Goal: Information Seeking & Learning: Check status

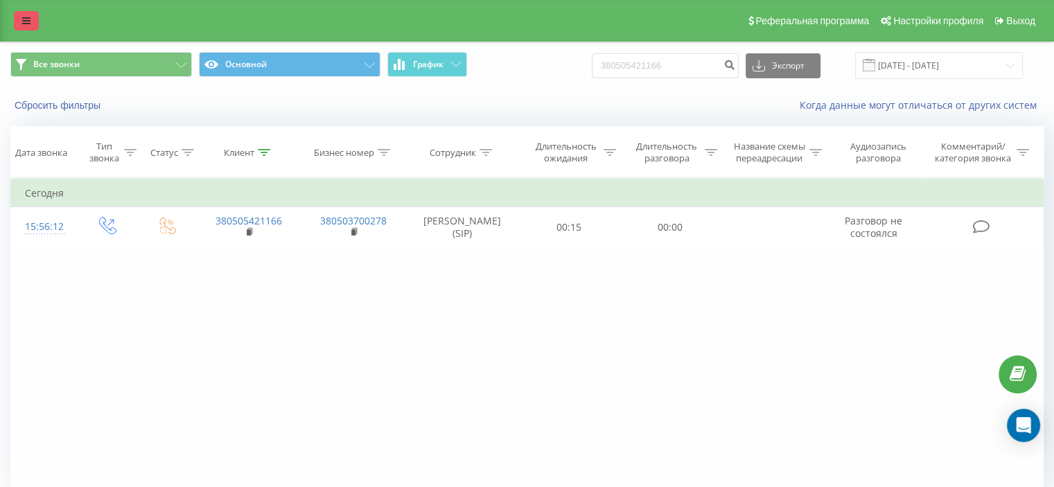
click at [21, 18] on link at bounding box center [26, 20] width 25 height 19
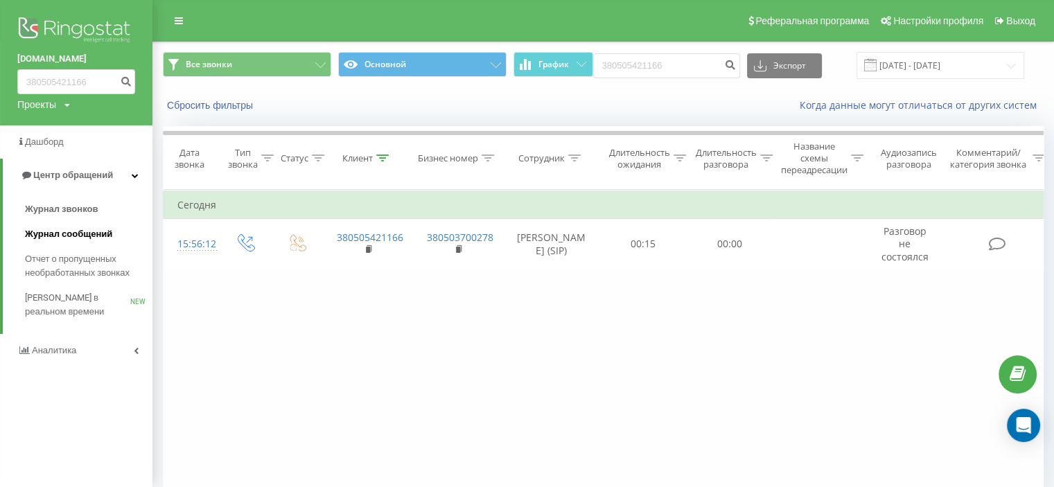
click at [75, 234] on span "Журнал сообщений" at bounding box center [68, 234] width 87 height 14
click at [75, 209] on span "Журнал звонков" at bounding box center [61, 209] width 73 height 14
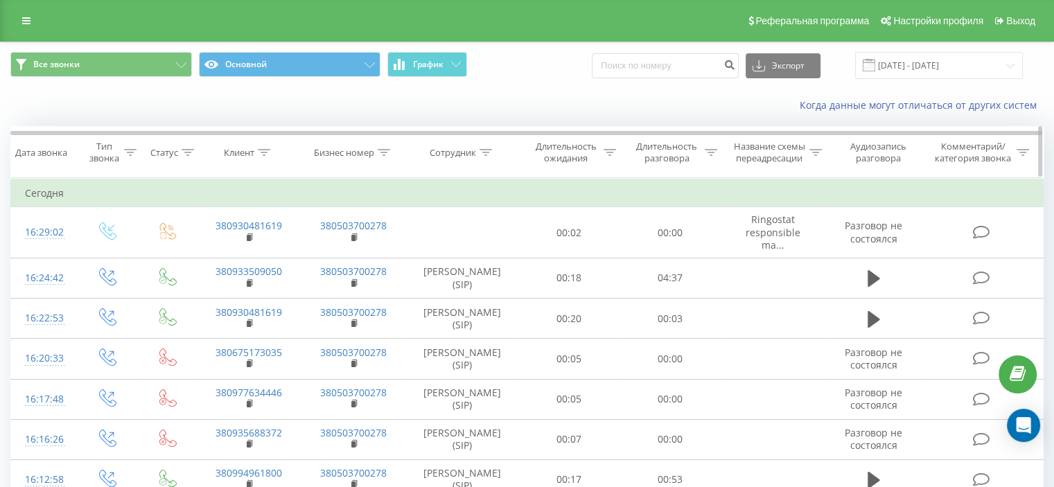
click at [486, 152] on icon at bounding box center [486, 152] width 12 height 7
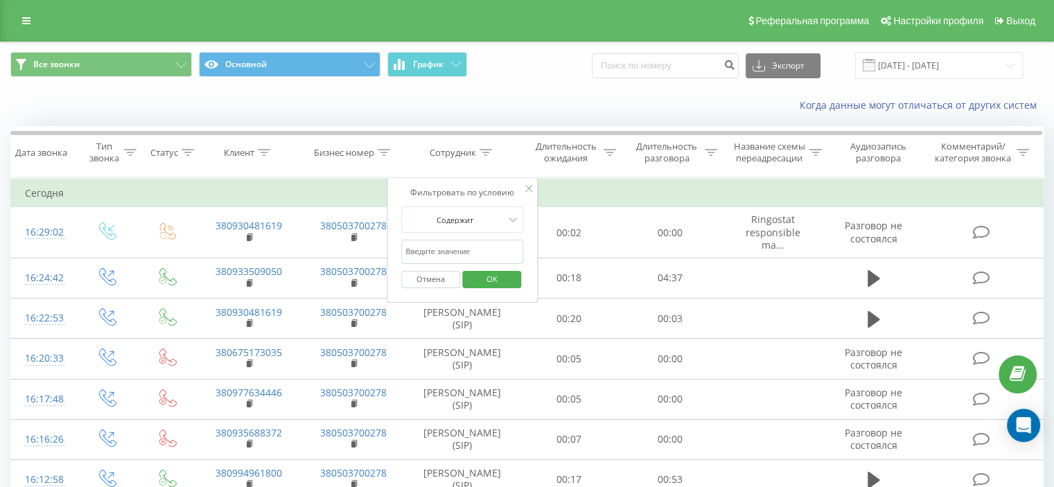
click at [460, 248] on input "text" at bounding box center [462, 252] width 122 height 24
type input "Хат"
click at [504, 279] on span "OK" at bounding box center [492, 278] width 39 height 21
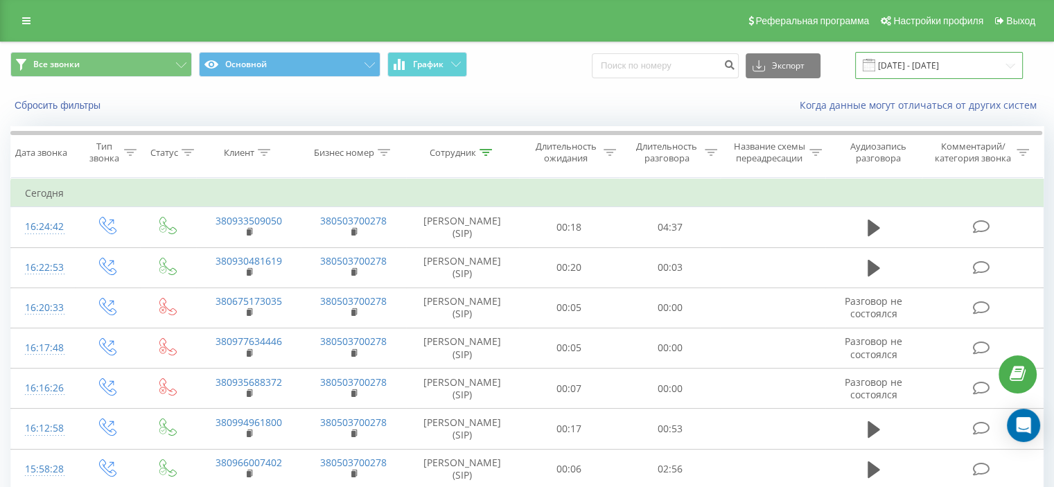
click at [913, 60] on input "[DATE] - [DATE]" at bounding box center [939, 65] width 168 height 27
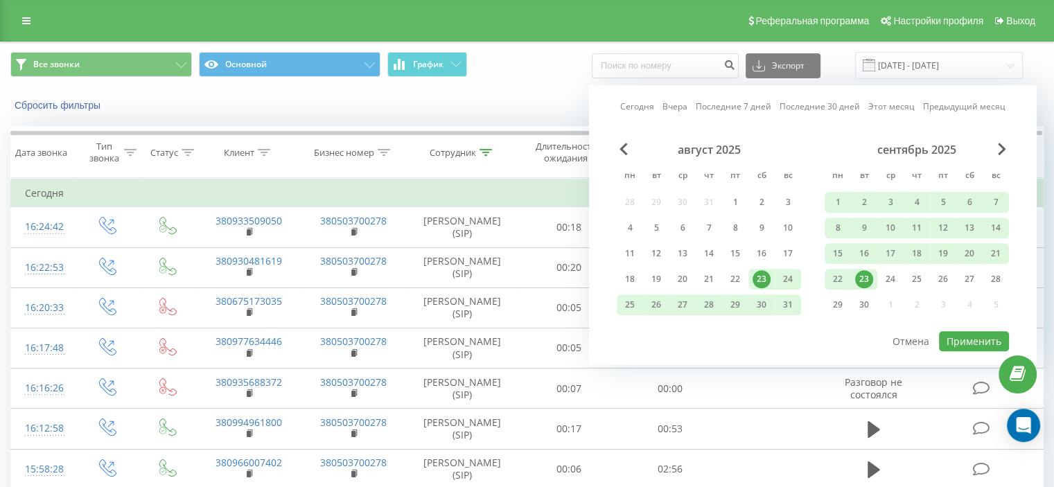
click at [629, 96] on div "Сегодня Вчера Последние 7 дней Последние 30 дней Этот месяц Предыдущий месяц ав…" at bounding box center [813, 225] width 448 height 280
click at [632, 103] on link "Сегодня" at bounding box center [637, 107] width 34 height 13
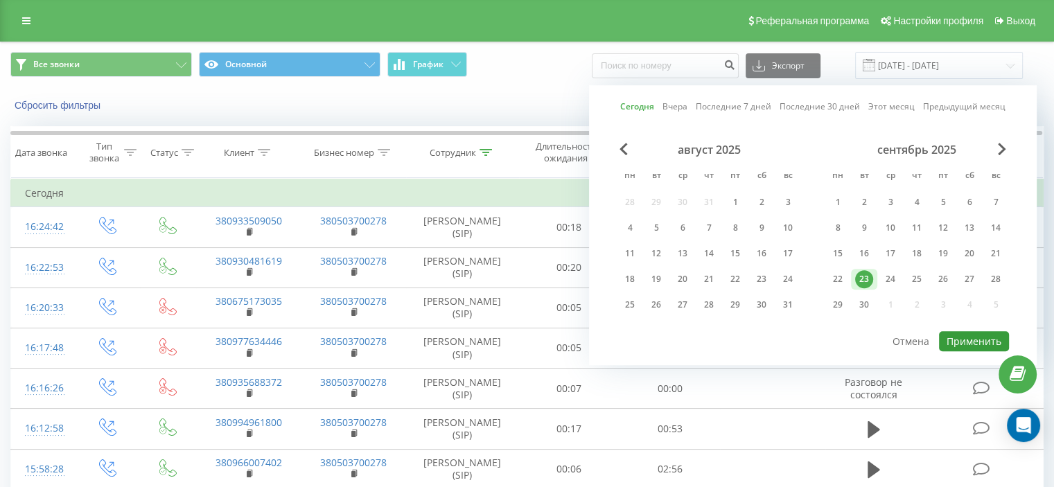
click at [982, 338] on button "Применить" at bounding box center [974, 341] width 70 height 20
type input "[DATE] - [DATE]"
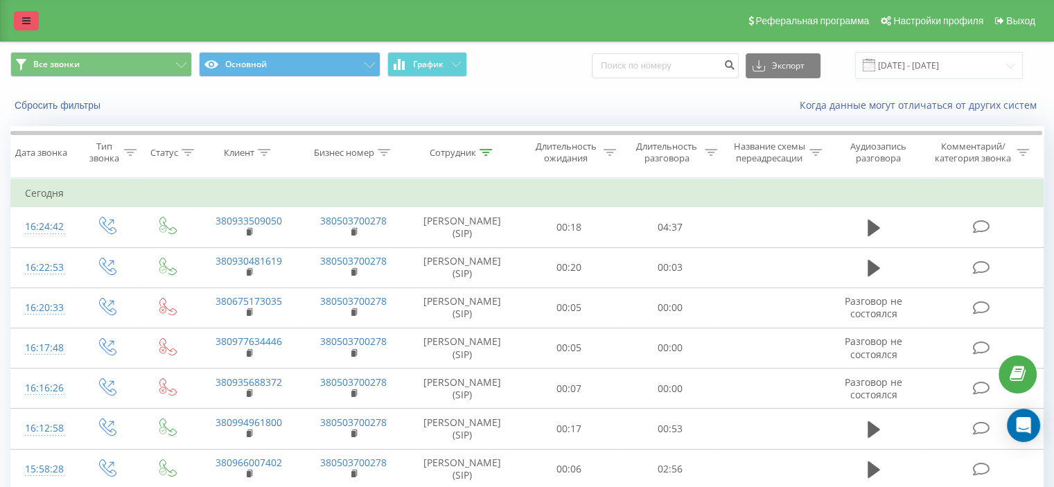
click at [31, 21] on link at bounding box center [26, 20] width 25 height 19
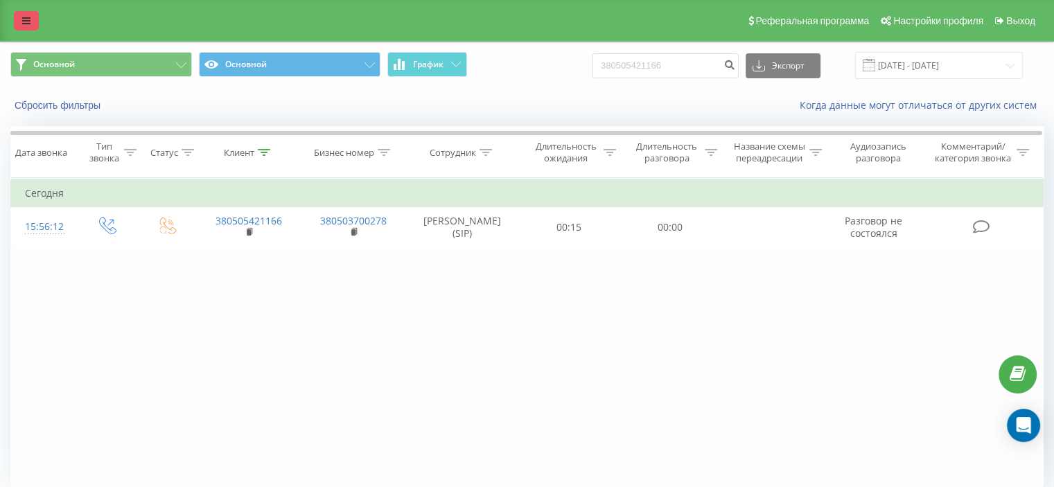
click at [27, 16] on icon at bounding box center [26, 21] width 8 height 10
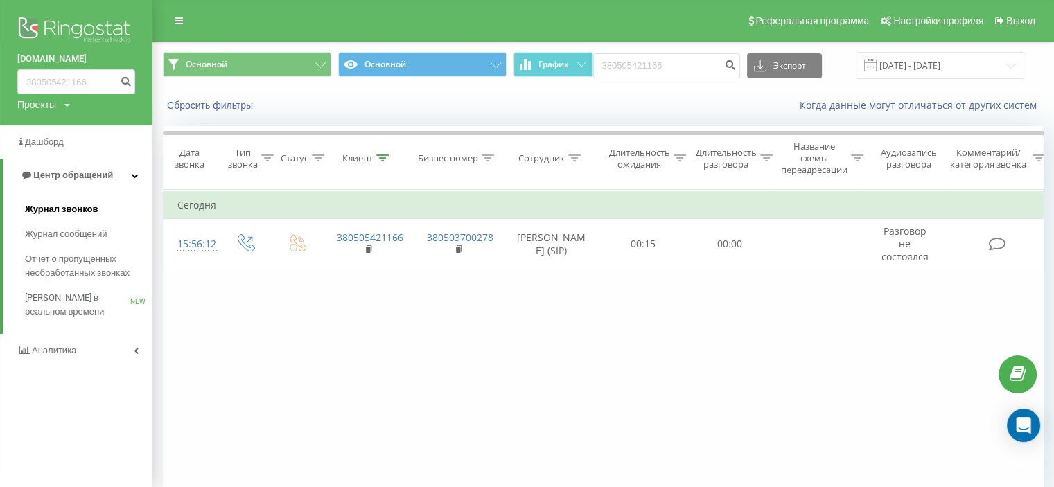
click at [80, 202] on link "Журнал звонков" at bounding box center [89, 209] width 128 height 25
